Goal: Check status: Check status

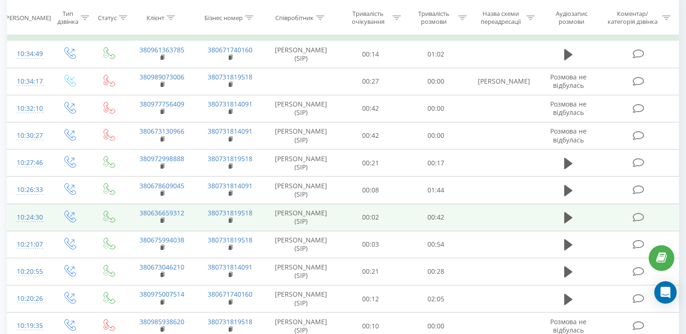
scroll to position [100, 0]
click at [570, 224] on span at bounding box center [569, 220] width 14 height 9
click at [566, 207] on td at bounding box center [568, 216] width 63 height 27
click at [563, 216] on button at bounding box center [569, 217] width 14 height 14
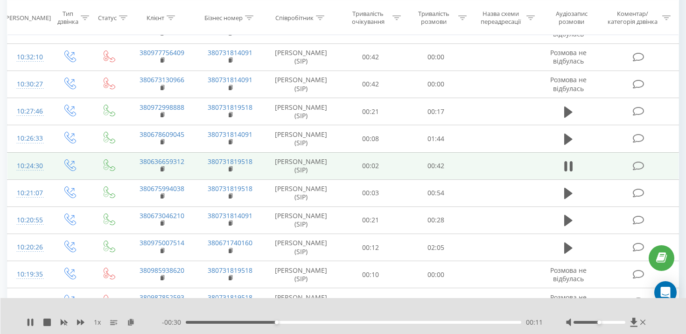
scroll to position [154, 0]
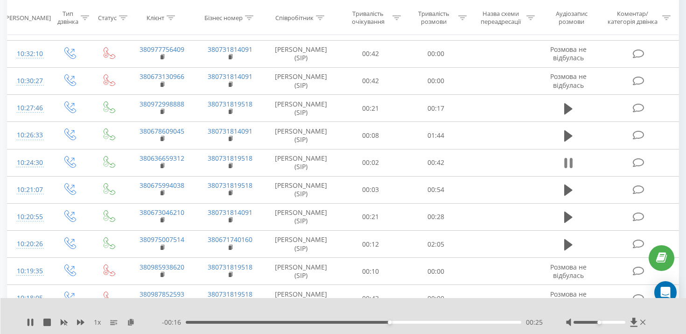
click at [572, 161] on icon at bounding box center [571, 163] width 3 height 10
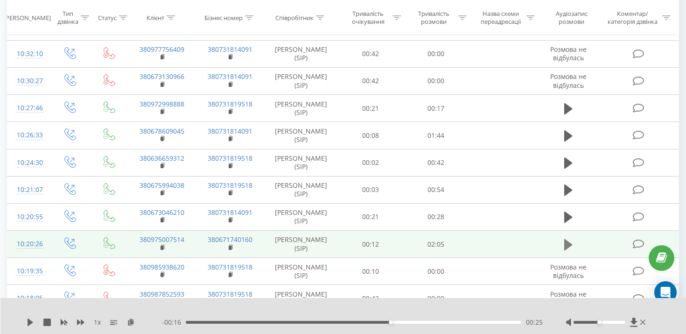
click at [568, 243] on icon at bounding box center [568, 244] width 8 height 11
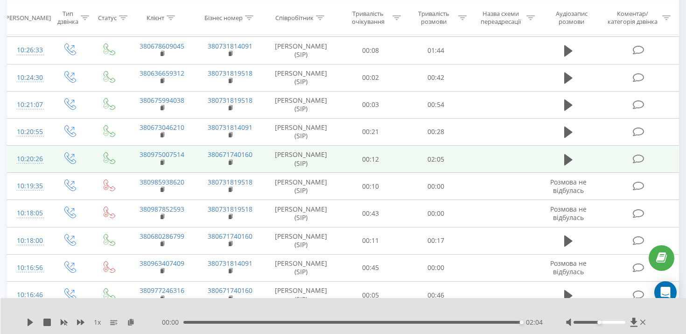
scroll to position [235, 0]
